Goal: Task Accomplishment & Management: Use online tool/utility

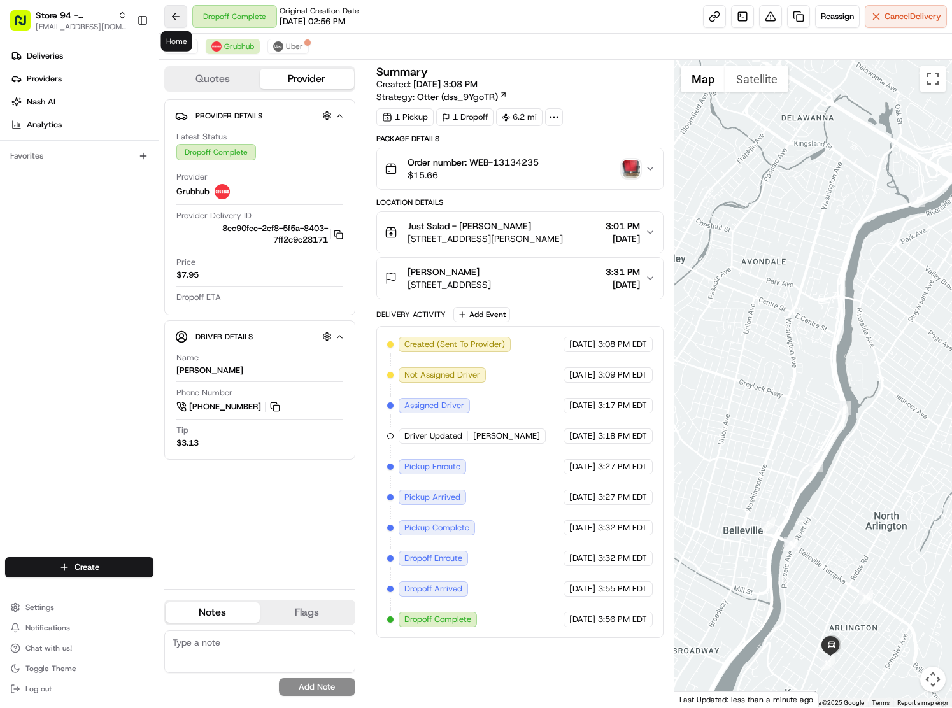
click at [174, 17] on button at bounding box center [175, 16] width 23 height 23
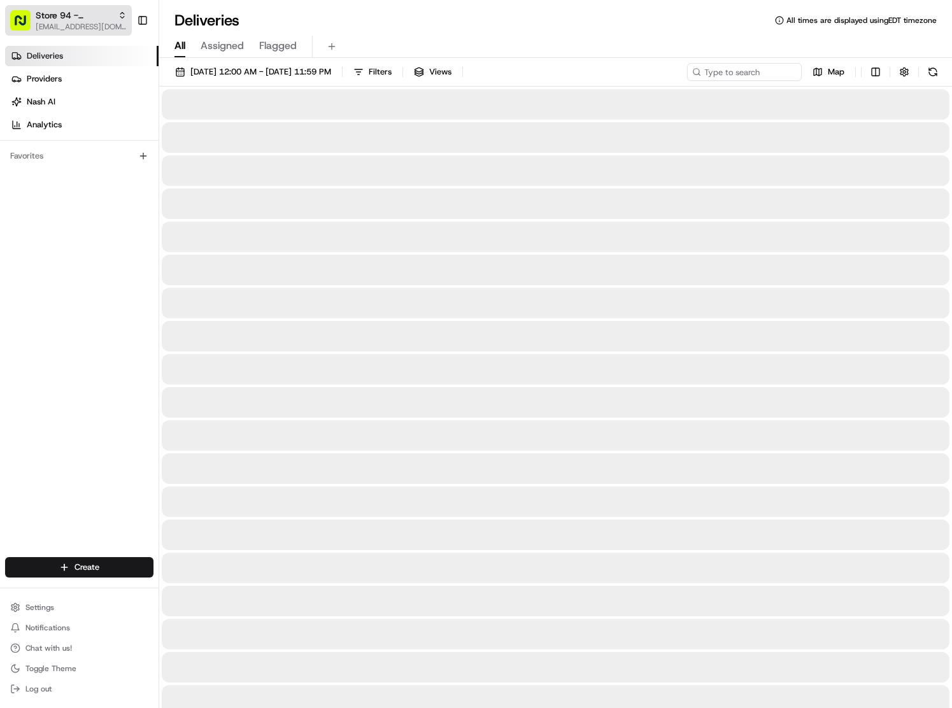
click at [83, 13] on span "Store 94 - [PERSON_NAME] (Just Salad)" at bounding box center [74, 15] width 77 height 13
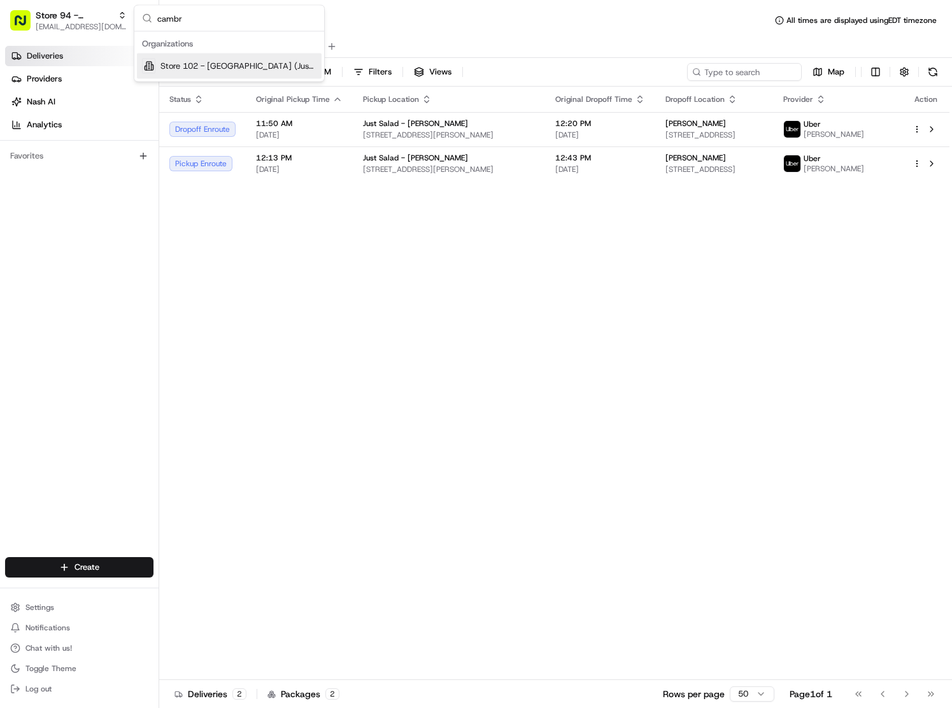
type input "cambr"
click at [214, 71] on span "Store 102 - [GEOGRAPHIC_DATA] (Just Salad)" at bounding box center [238, 65] width 156 height 11
